Goal: Information Seeking & Learning: Learn about a topic

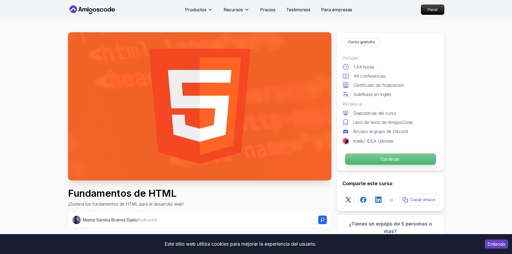
click at [355, 155] on p "Continuar" at bounding box center [390, 159] width 91 height 11
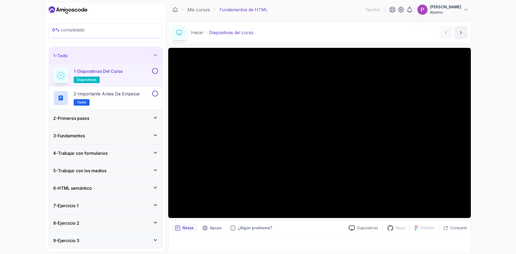
scroll to position [3, 0]
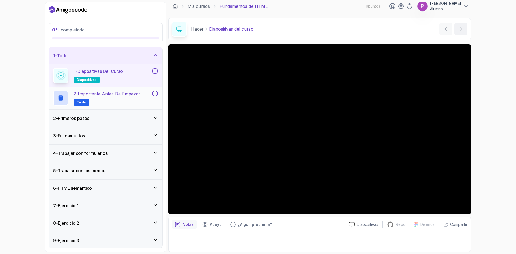
click at [121, 97] on p "2 - Importante antes de empezar" at bounding box center [107, 94] width 67 height 6
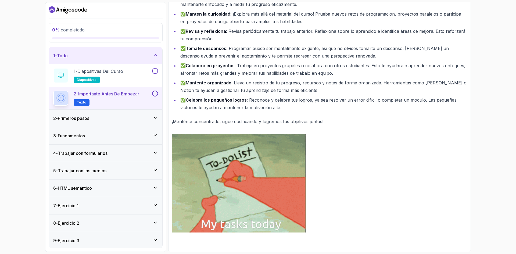
scroll to position [193, 0]
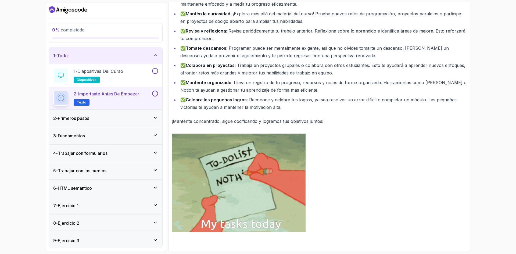
click at [109, 114] on div "2 - Primeros pasos" at bounding box center [106, 118] width 114 height 17
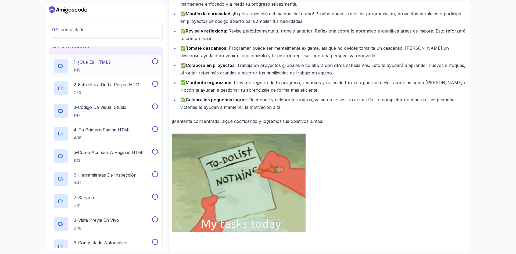
scroll to position [0, 0]
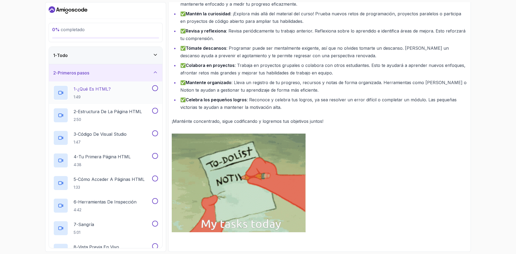
click at [123, 93] on div "1 - ¿Qué es HTML? 1:49" at bounding box center [102, 92] width 98 height 15
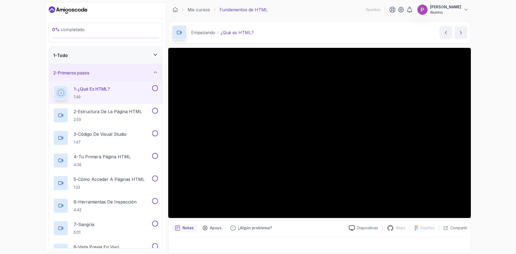
scroll to position [3, 0]
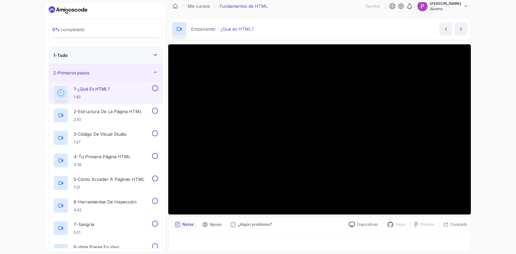
click at [178, 215] on iframe at bounding box center [319, 129] width 303 height 170
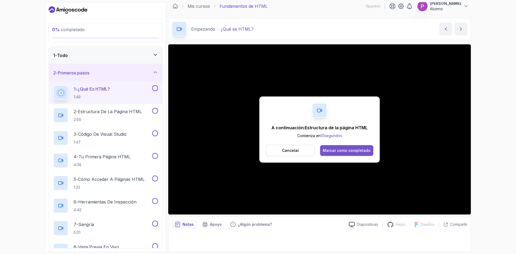
click at [336, 150] on font "Marcar como completado" at bounding box center [347, 150] width 48 height 5
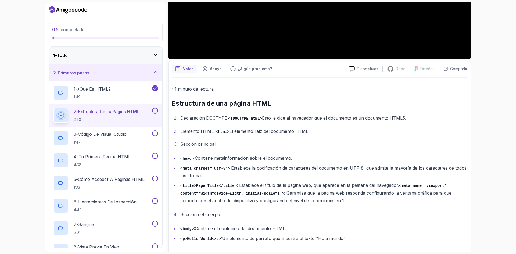
scroll to position [163, 0]
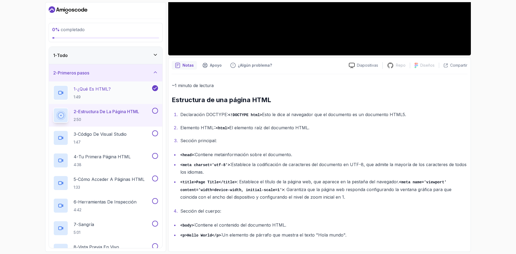
click at [73, 89] on div "1 - ¿Qué es HTML? 1:49" at bounding box center [102, 92] width 98 height 15
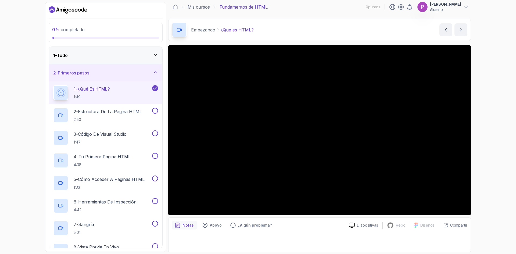
scroll to position [3, 0]
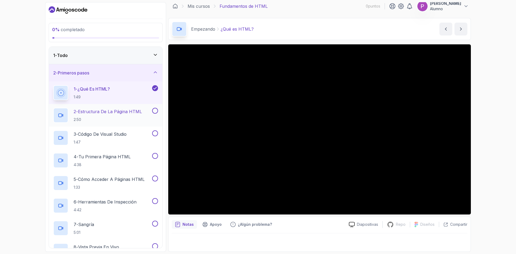
click at [94, 118] on p "2:50" at bounding box center [108, 119] width 68 height 5
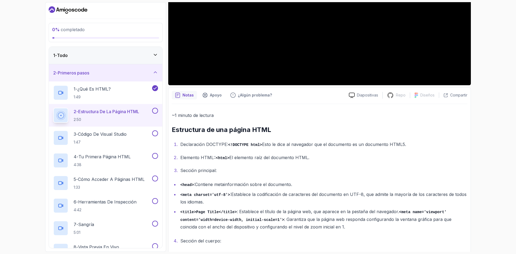
scroll to position [163, 0]
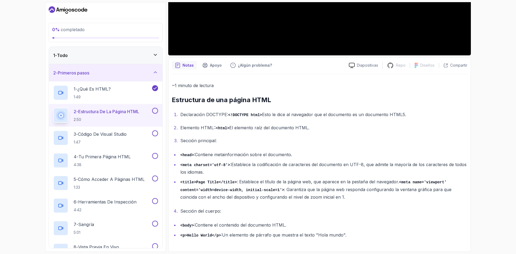
click at [230, 208] on li "Sección del cuerpo:" at bounding box center [323, 211] width 289 height 8
click at [394, 181] on font ": Establece el título de la página web, que aparece en la pestaña del navegador." at bounding box center [318, 181] width 162 height 5
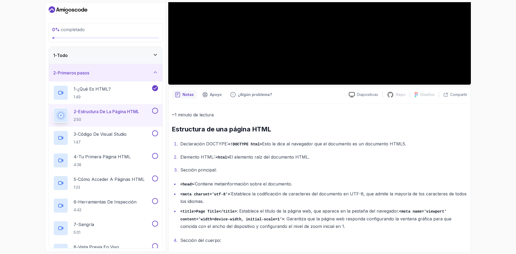
scroll to position [55, 0]
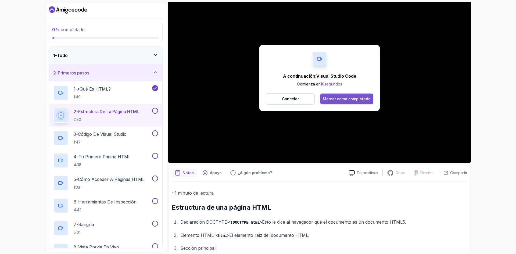
click at [359, 97] on font "Marcar como completado" at bounding box center [347, 99] width 48 height 5
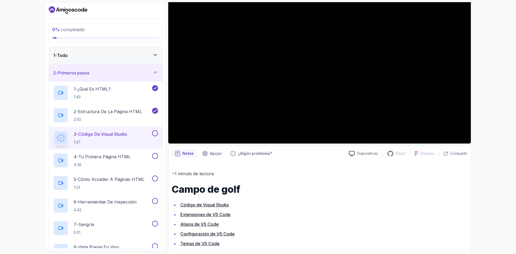
scroll to position [83, 0]
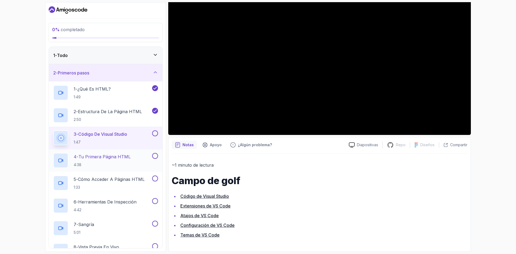
click at [125, 163] on p "4:38" at bounding box center [102, 164] width 57 height 5
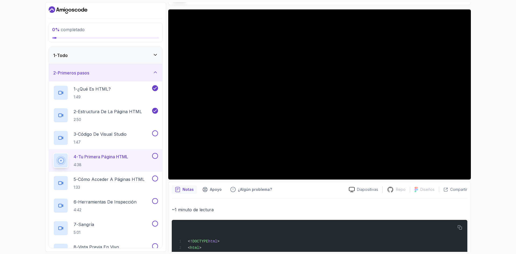
scroll to position [47, 0]
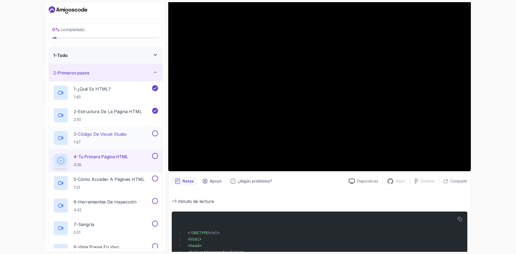
click at [117, 138] on h2 "3 - Código de Visual Studio 1:47" at bounding box center [100, 138] width 53 height 14
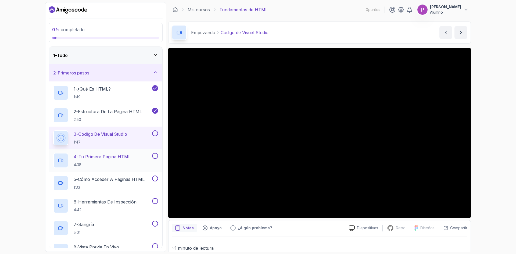
click at [91, 160] on p "4 - Tu primera página HTML" at bounding box center [102, 157] width 57 height 6
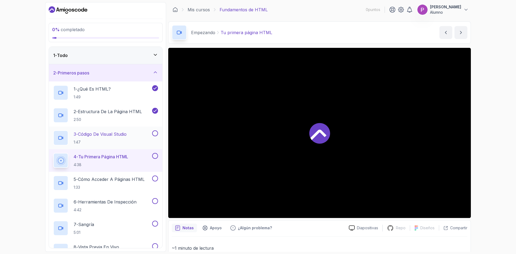
click at [127, 133] on font "Código de Visual Studio" at bounding box center [102, 134] width 49 height 5
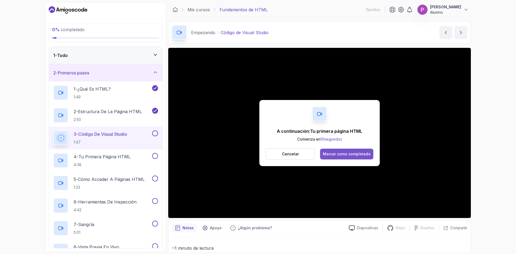
click at [351, 154] on font "Marcar como completado" at bounding box center [347, 154] width 48 height 5
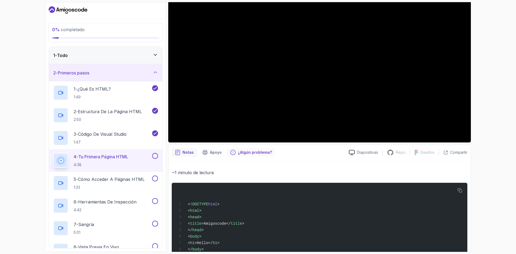
scroll to position [101, 0]
